Goal: Task Accomplishment & Management: Complete application form

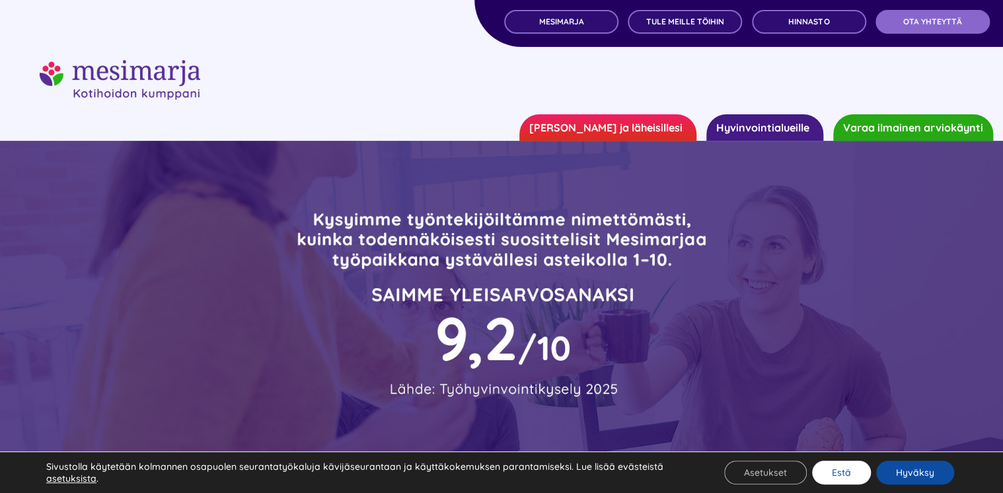
click at [859, 476] on button "Estä" at bounding box center [841, 473] width 59 height 24
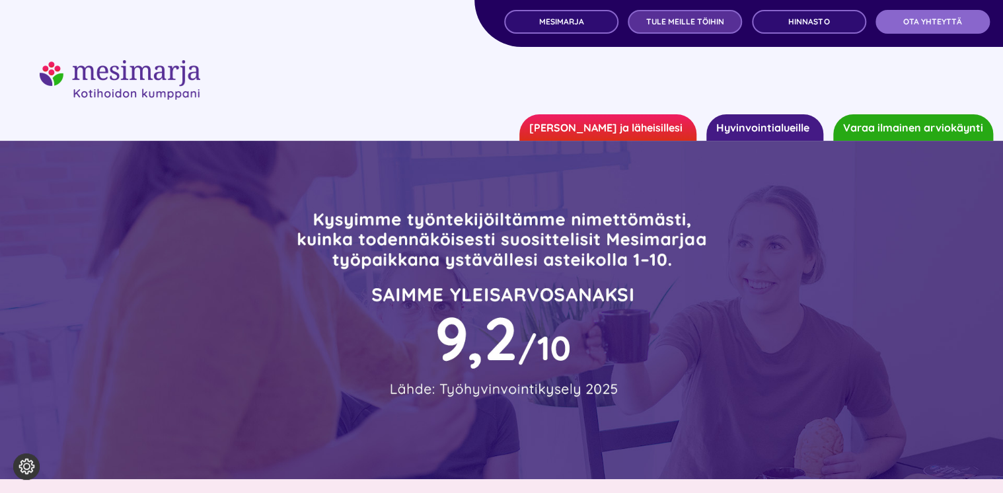
click at [681, 27] on link "TULE MEILLE TÖIHIN" at bounding box center [685, 22] width 114 height 24
